Goal: Task Accomplishment & Management: Manage account settings

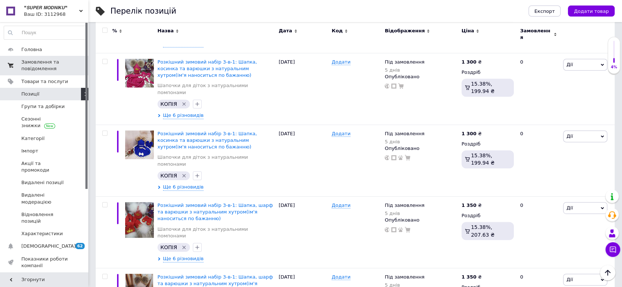
click at [50, 66] on span "Замовлення та повідомлення" at bounding box center [44, 65] width 47 height 13
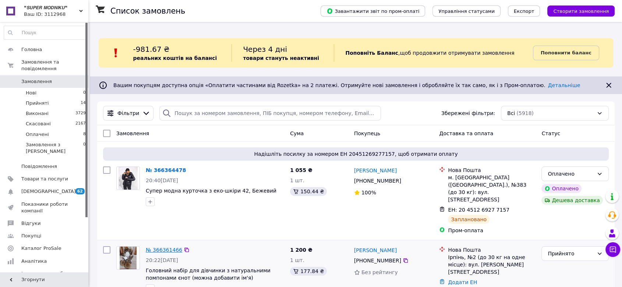
click at [166, 247] on link "№ 366361466" at bounding box center [164, 250] width 36 height 6
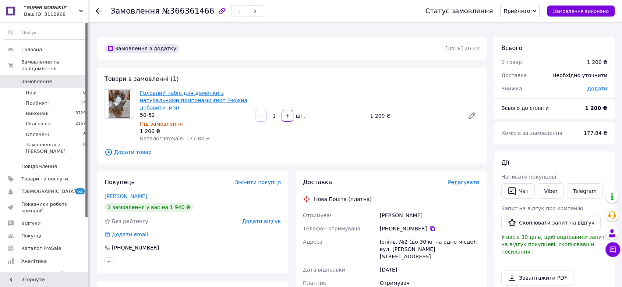
click at [168, 93] on link "Головний набір для дівчинки з натуральними помпонами єнот (можна добавити ім'я)" at bounding box center [193, 100] width 107 height 21
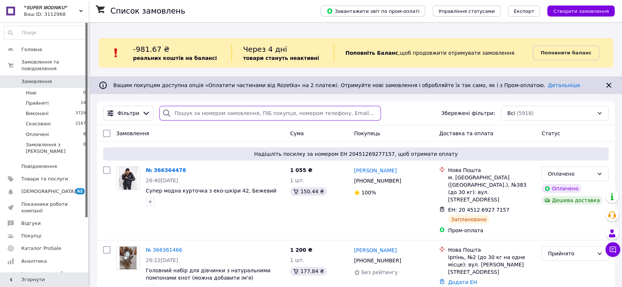
click at [183, 106] on input "search" at bounding box center [270, 113] width 222 height 15
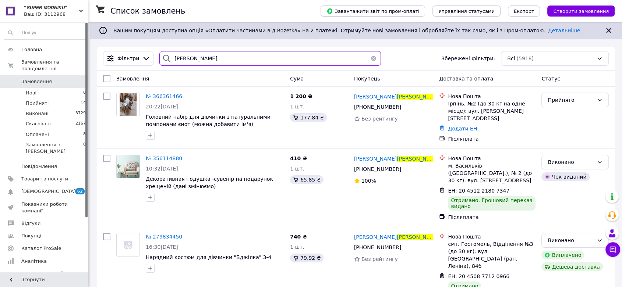
scroll to position [56, 0]
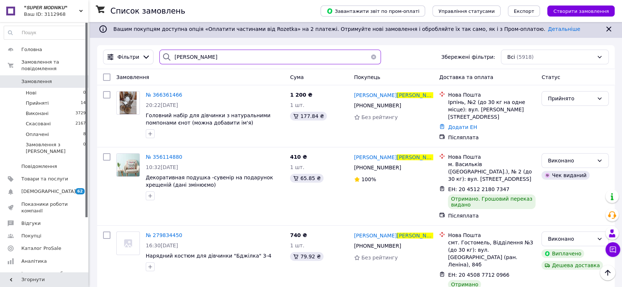
type input "[PERSON_NAME]"
